Goal: Check status

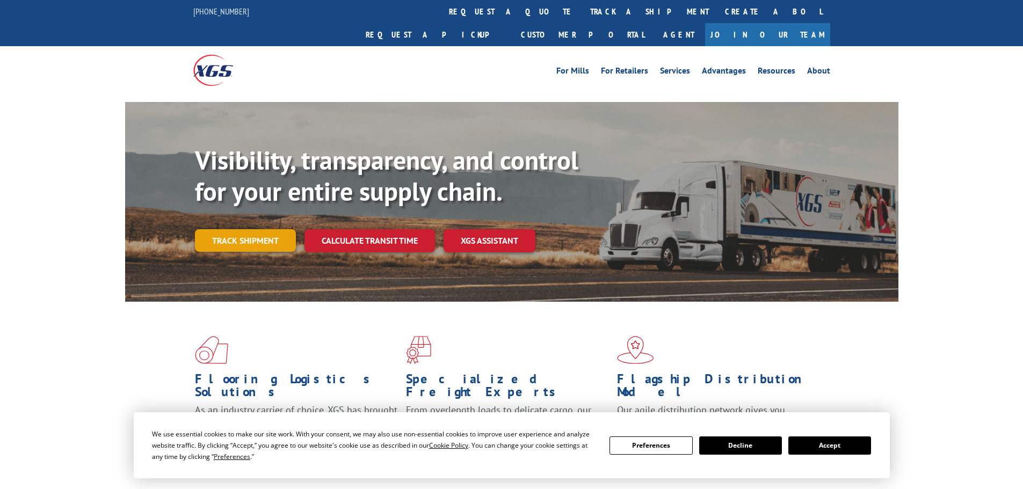
click at [257, 229] on link "Track shipment" at bounding box center [245, 240] width 101 height 23
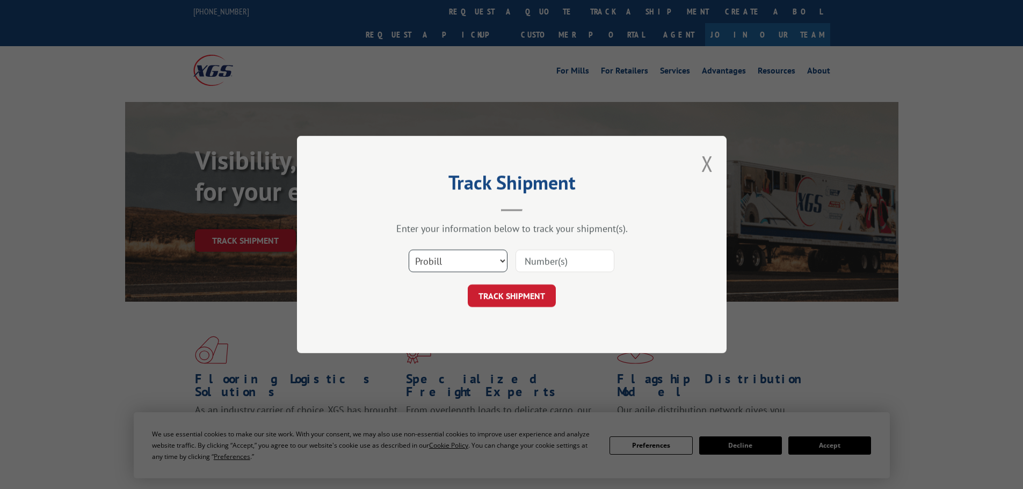
click at [455, 260] on select "Select category... Probill BOL PO" at bounding box center [458, 261] width 99 height 23
select select "po"
click at [409, 250] on select "Select category... Probill BOL PO" at bounding box center [458, 261] width 99 height 23
click at [534, 266] on input at bounding box center [565, 261] width 99 height 23
paste input "22533797"
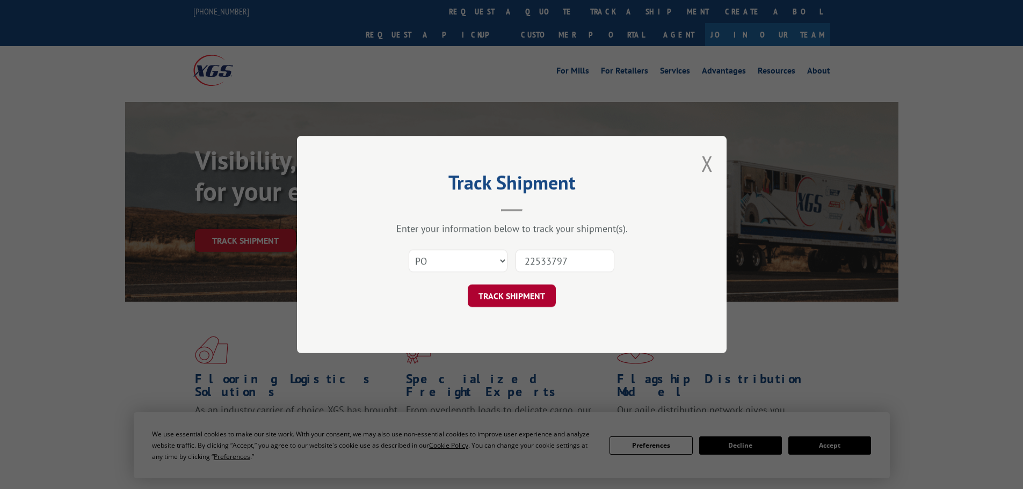
type input "22533797"
click at [508, 299] on button "TRACK SHIPMENT" at bounding box center [512, 296] width 88 height 23
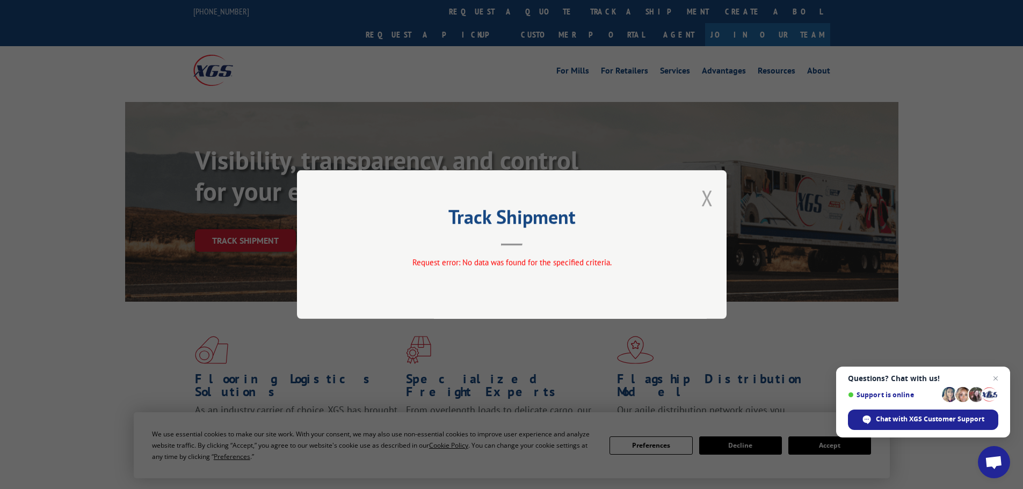
click at [706, 198] on button "Close modal" at bounding box center [707, 198] width 12 height 28
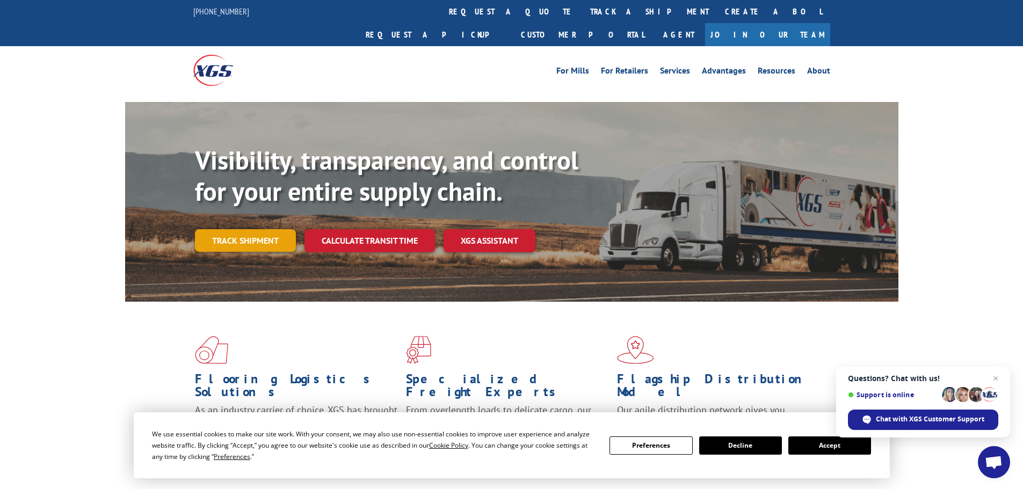
click at [246, 229] on link "Track shipment" at bounding box center [245, 240] width 101 height 23
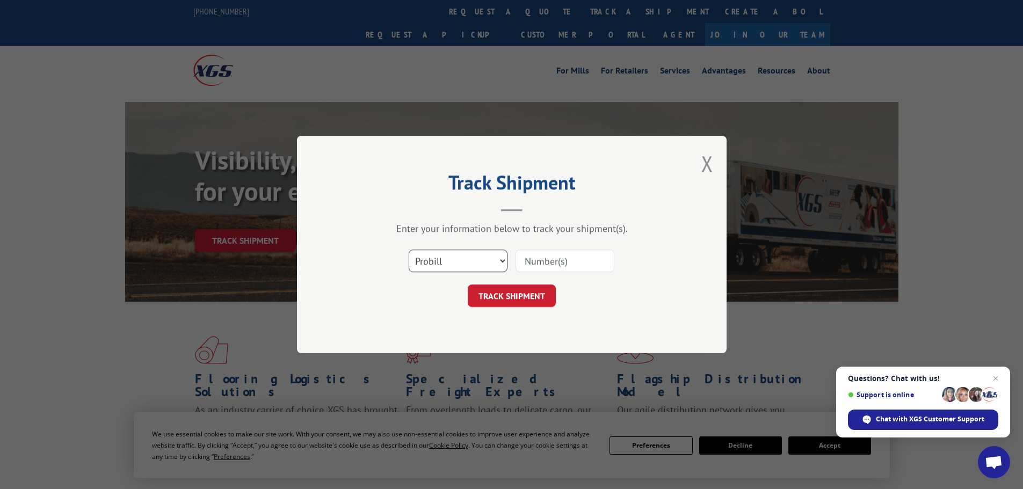
click at [453, 257] on select "Select category... Probill BOL PO" at bounding box center [458, 261] width 99 height 23
select select "po"
click at [409, 250] on select "Select category... Probill BOL PO" at bounding box center [458, 261] width 99 height 23
click at [523, 250] on input at bounding box center [565, 261] width 99 height 23
paste input "22533797"
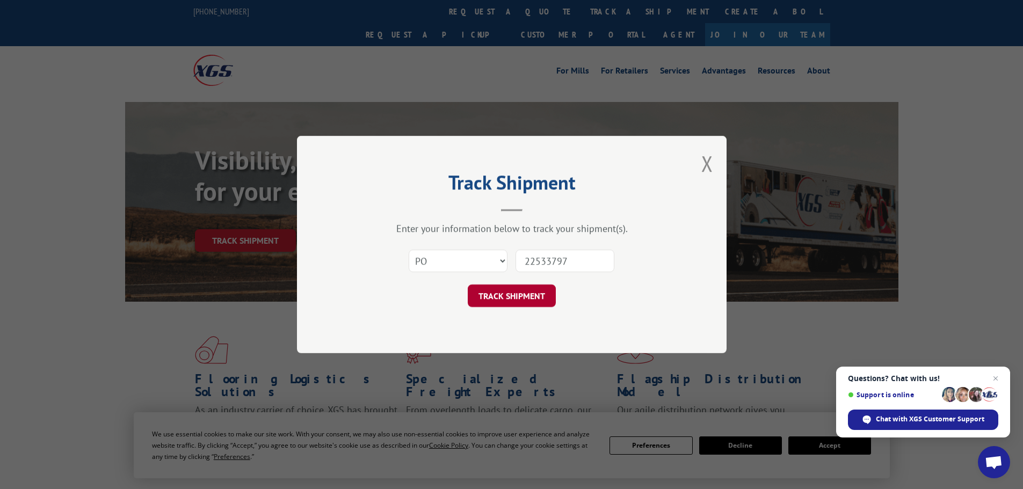
type input "22533797"
click at [522, 300] on button "TRACK SHIPMENT" at bounding box center [512, 296] width 88 height 23
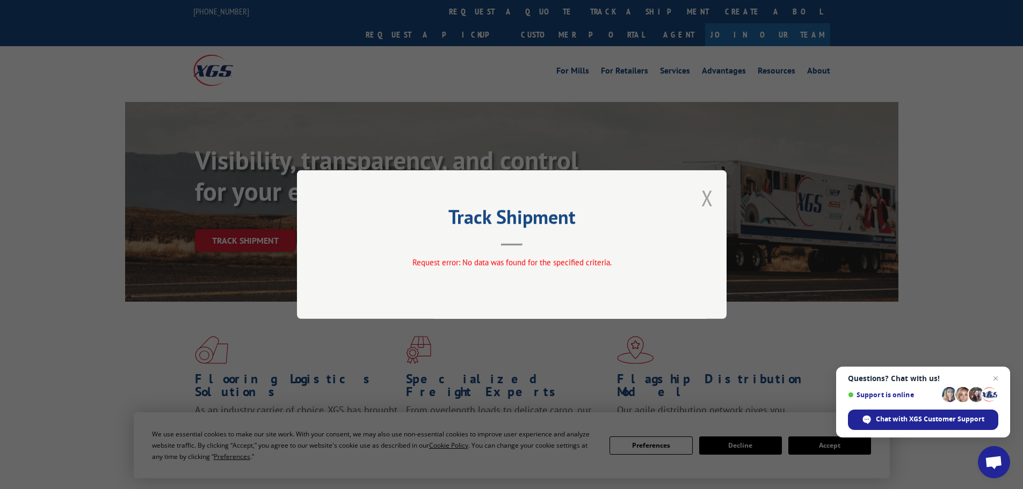
click at [709, 191] on button "Close modal" at bounding box center [707, 198] width 12 height 28
